Goal: Use online tool/utility

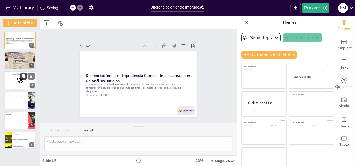
checkbox input "true"
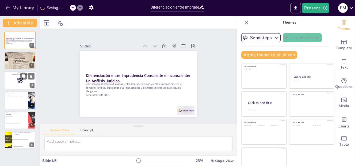
checkbox input "true"
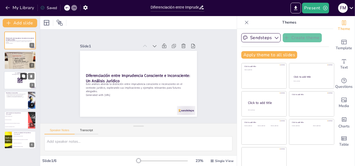
checkbox input "true"
click at [32, 75] on icon at bounding box center [31, 76] width 2 height 3
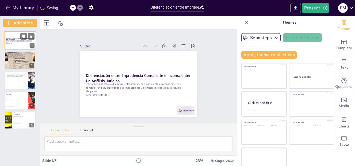
checkbox input "true"
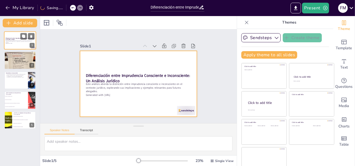
checkbox input "true"
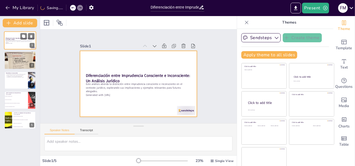
checkbox input "true"
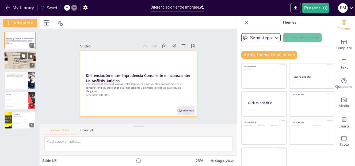
checkbox input "true"
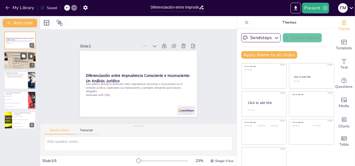
checkbox input "true"
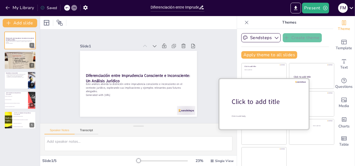
checkbox input "true"
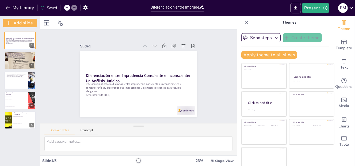
checkbox input "true"
click at [223, 121] on div "Slide 1 Diferenciación entre Imprudencia Consciente e Inconsciente: Un Análisis…" at bounding box center [138, 76] width 196 height 94
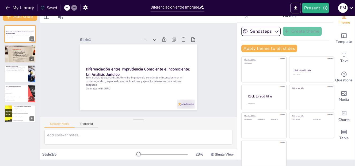
checkbox input "true"
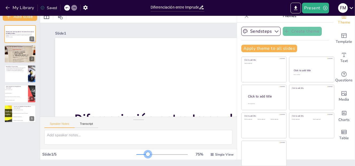
click at [141, 154] on div at bounding box center [161, 154] width 51 height 4
checkbox input "true"
click at [136, 154] on div at bounding box center [141, 154] width 11 height 1
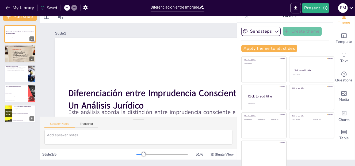
checkbox input "true"
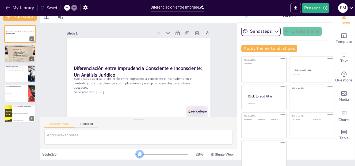
click at [136, 154] on div at bounding box center [137, 154] width 3 height 1
click at [87, 124] on button "Transcript" at bounding box center [87, 125] width 24 height 6
checkbox input "true"
